Goal: Check status

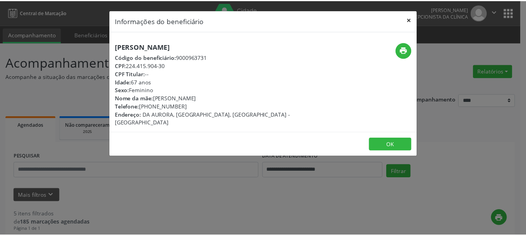
scroll to position [571, 0]
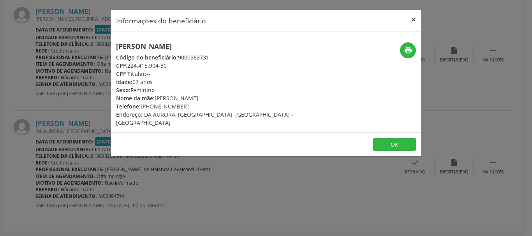
click at [412, 18] on button "×" at bounding box center [414, 19] width 16 height 19
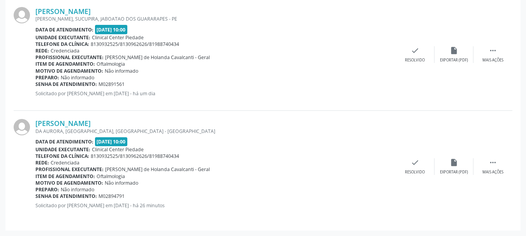
click at [242, 103] on div "[PERSON_NAME] [PERSON_NAME], [GEOGRAPHIC_DATA], JABOATAO DOS GUARARAPES - PE Da…" at bounding box center [263, 55] width 499 height 112
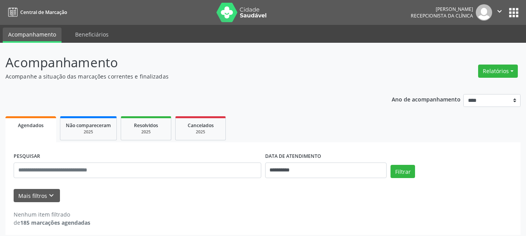
scroll to position [4, 0]
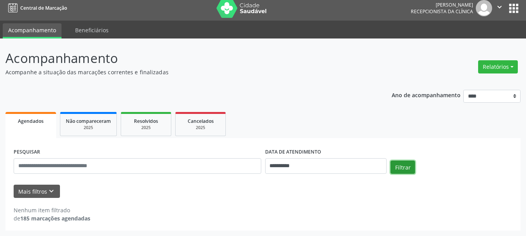
click at [410, 169] on button "Filtrar" at bounding box center [402, 167] width 25 height 13
click at [397, 165] on button "Filtrar" at bounding box center [402, 167] width 25 height 13
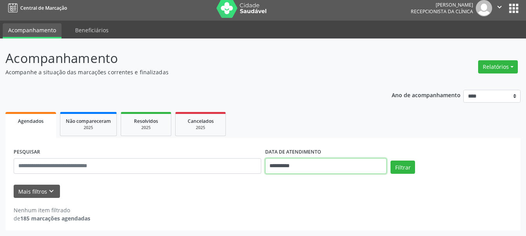
click at [310, 166] on input "**********" at bounding box center [326, 166] width 122 height 16
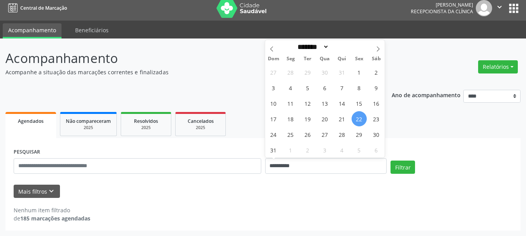
click at [359, 112] on span "22" at bounding box center [358, 118] width 15 height 15
type input "**********"
click at [287, 135] on span "25" at bounding box center [290, 134] width 15 height 15
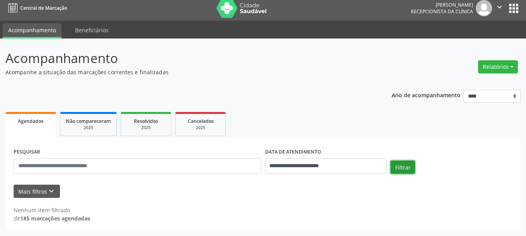
click at [404, 167] on button "Filtrar" at bounding box center [402, 167] width 25 height 13
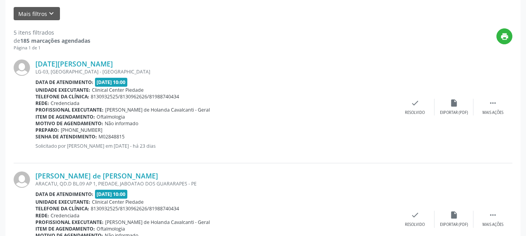
scroll to position [0, 0]
